Goal: Check status

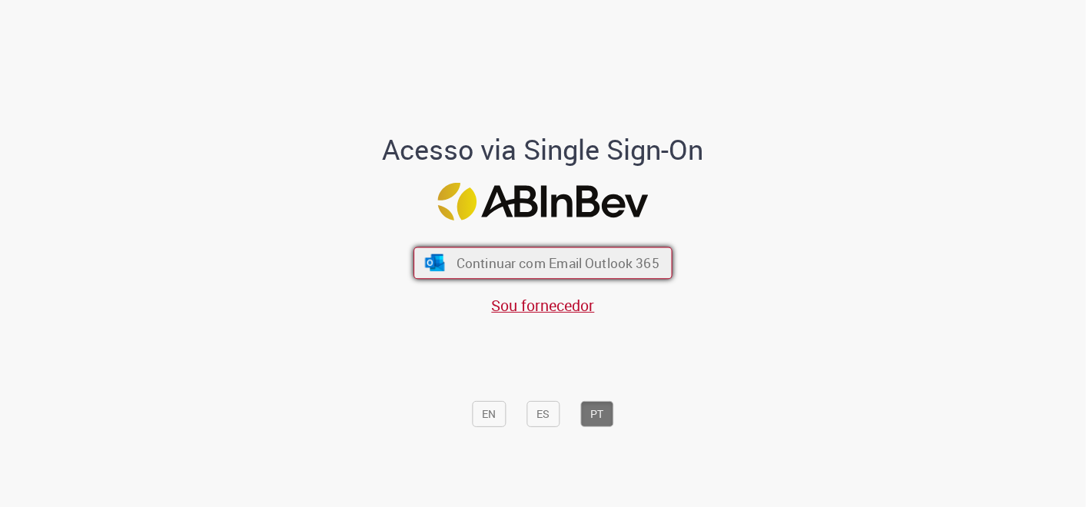
click at [542, 265] on span "Continuar com Email Outlook 365" at bounding box center [558, 263] width 203 height 18
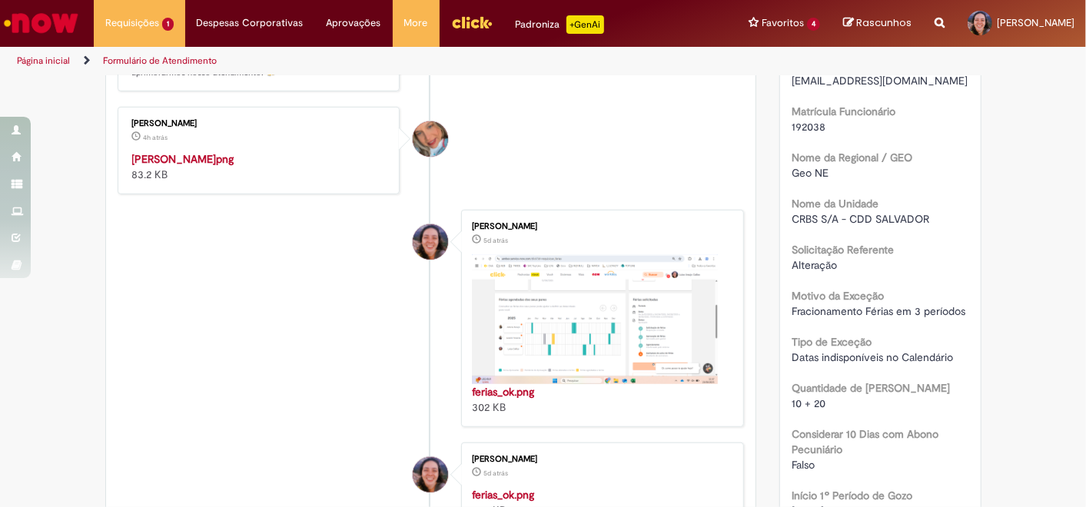
scroll to position [512, 0]
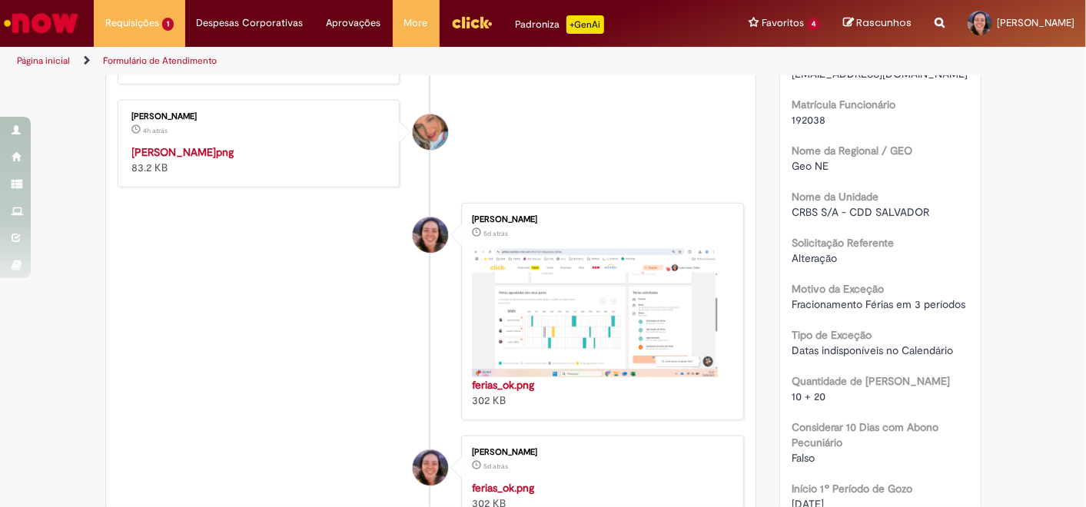
click at [209, 144] on img "Histórico de tíquete" at bounding box center [260, 144] width 256 height 0
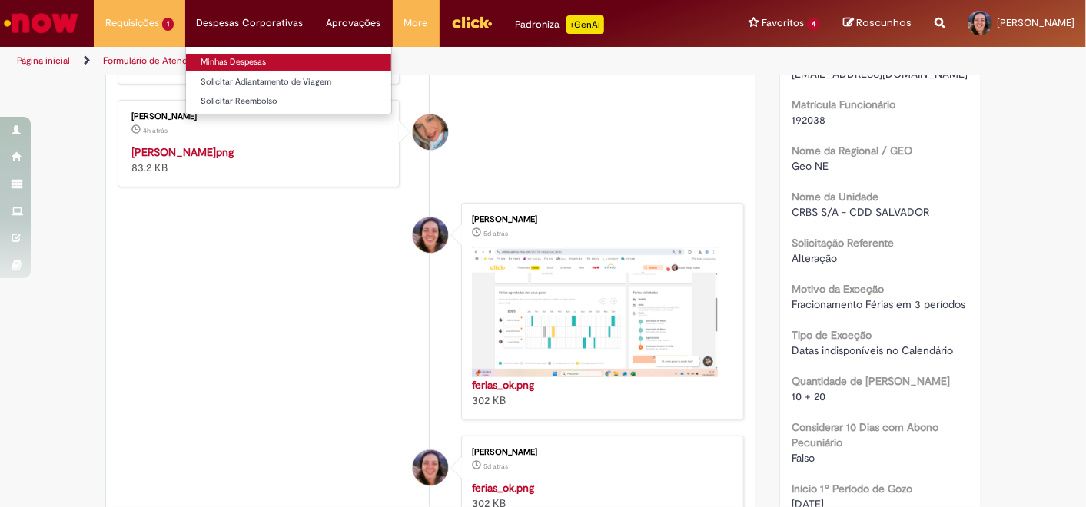
click at [252, 61] on link "Minhas Despesas" at bounding box center [288, 62] width 205 height 17
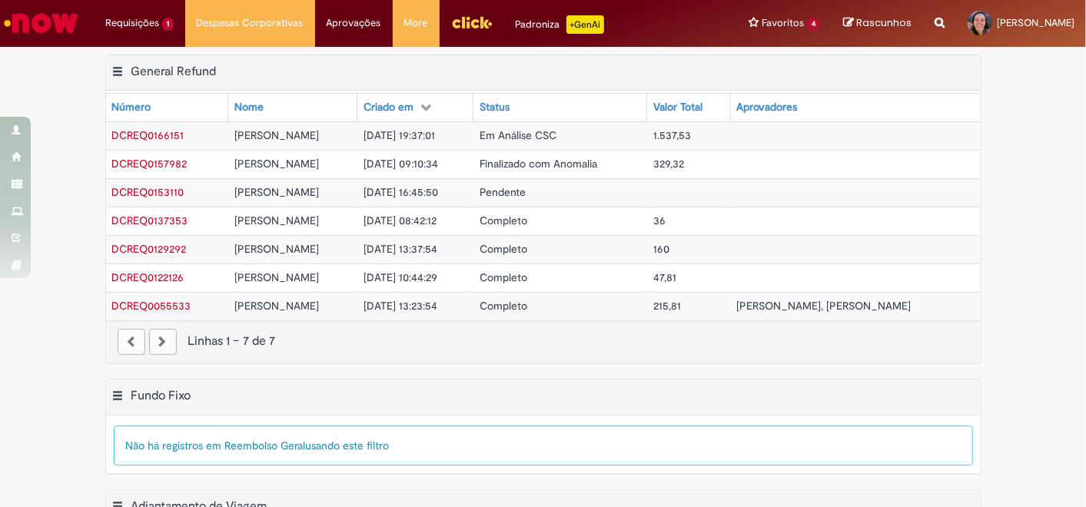
click at [595, 135] on td "Em Análise CSC" at bounding box center [560, 135] width 174 height 28
drag, startPoint x: 193, startPoint y: 194, endPoint x: 106, endPoint y: 194, distance: 86.8
click at [106, 194] on td "DCREQ0153110" at bounding box center [167, 192] width 122 height 28
copy span "DCREQ0153110"
drag, startPoint x: 180, startPoint y: 167, endPoint x: 98, endPoint y: 175, distance: 81.9
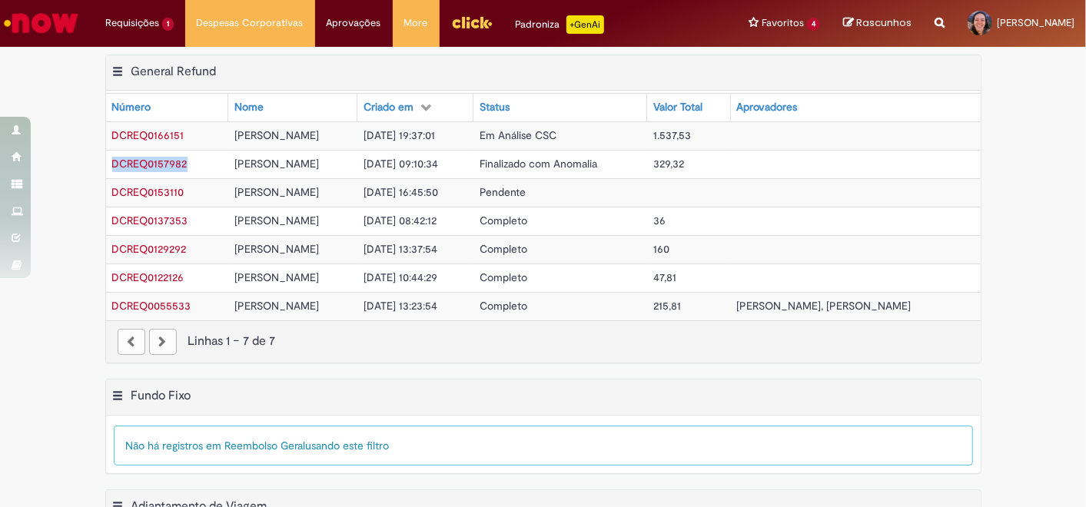
click at [106, 175] on td "DCREQ0157982" at bounding box center [167, 164] width 122 height 28
copy span "DCREQ0157982"
